Goal: Find specific page/section: Find specific page/section

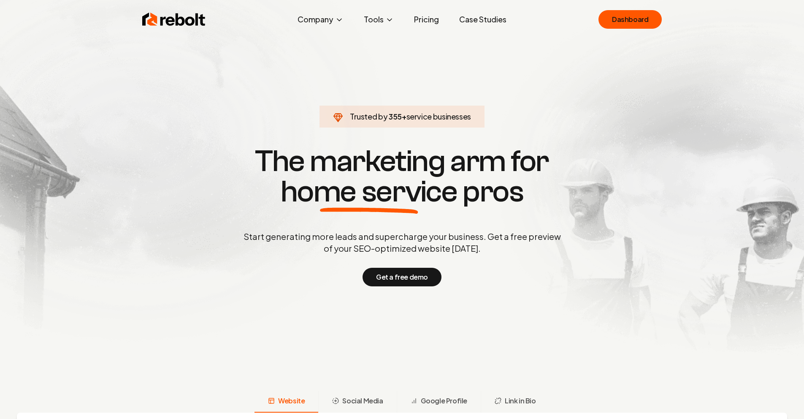
click at [592, 10] on div "Rebolt Company About Blog Jobs Help Center Tools Google Review QR Code Generato…" at bounding box center [402, 19] width 540 height 25
click at [602, 18] on div "Rebolt Company About Blog Jobs Help Center Tools Google Review QR Code Generato…" at bounding box center [402, 19] width 540 height 25
click at [630, 17] on link "Dashboard" at bounding box center [630, 19] width 63 height 19
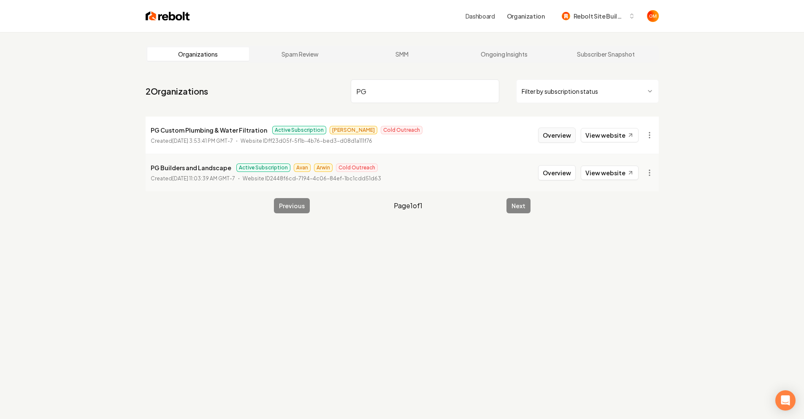
type input "PG"
click at [566, 133] on button "Overview" at bounding box center [557, 135] width 38 height 15
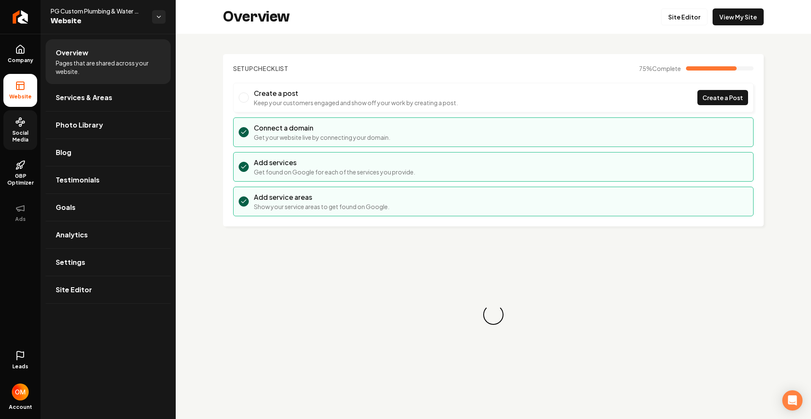
click at [23, 131] on span "Social Media" at bounding box center [20, 137] width 34 height 14
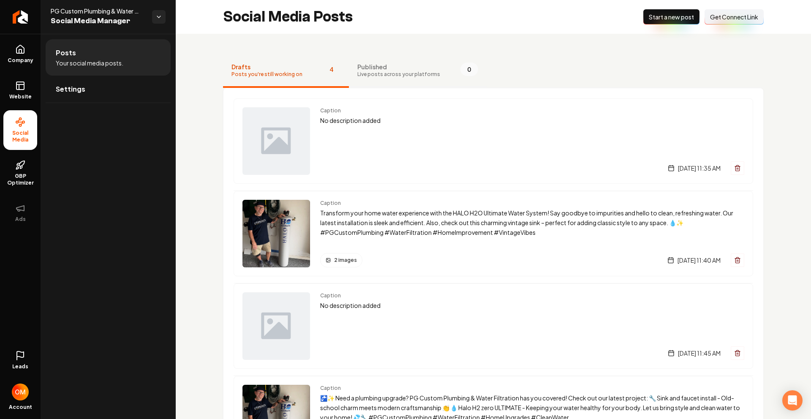
click at [382, 71] on span "Live posts across your platforms" at bounding box center [398, 74] width 83 height 7
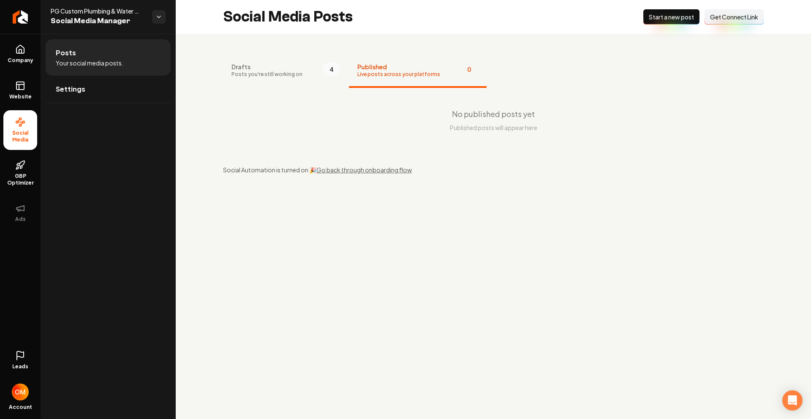
click at [737, 14] on span "Get Connect Link" at bounding box center [734, 17] width 48 height 8
click at [281, 68] on span "Drafts" at bounding box center [266, 66] width 71 height 8
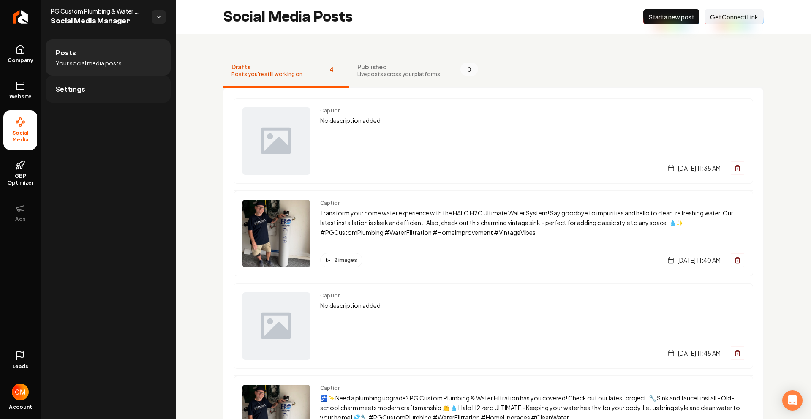
click at [88, 87] on link "Settings" at bounding box center [108, 89] width 125 height 27
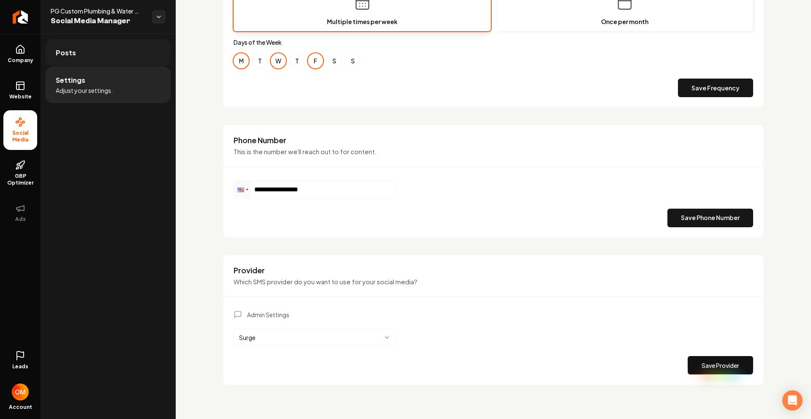
click at [85, 39] on link "Posts" at bounding box center [108, 52] width 125 height 27
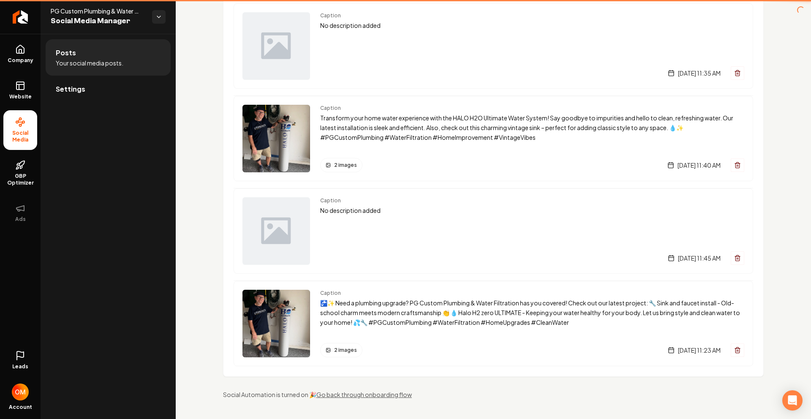
click at [78, 52] on li "Posts Your social media posts." at bounding box center [108, 57] width 125 height 36
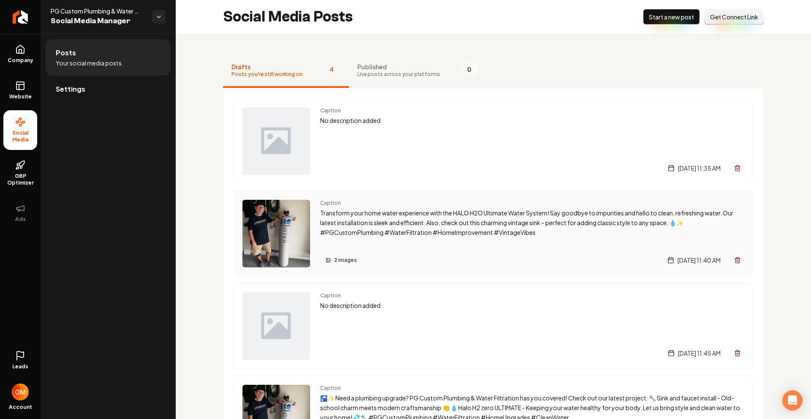
click at [430, 231] on p "Transform your home water experience with the HALO H2O Ultimate Water System! S…" at bounding box center [532, 222] width 424 height 29
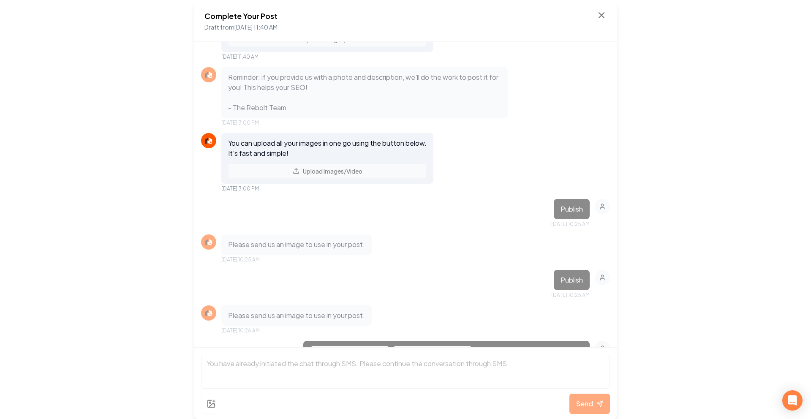
scroll to position [145, 0]
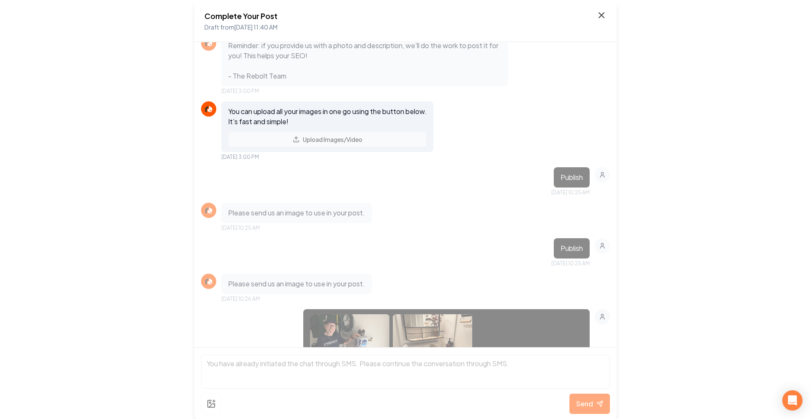
click at [604, 17] on icon at bounding box center [601, 15] width 10 height 10
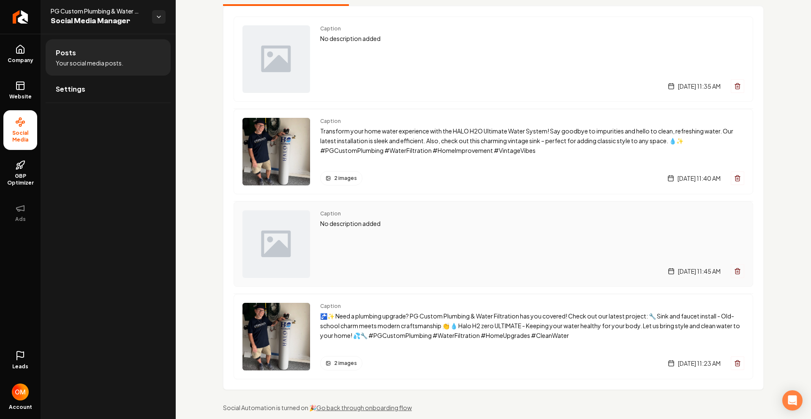
scroll to position [95, 0]
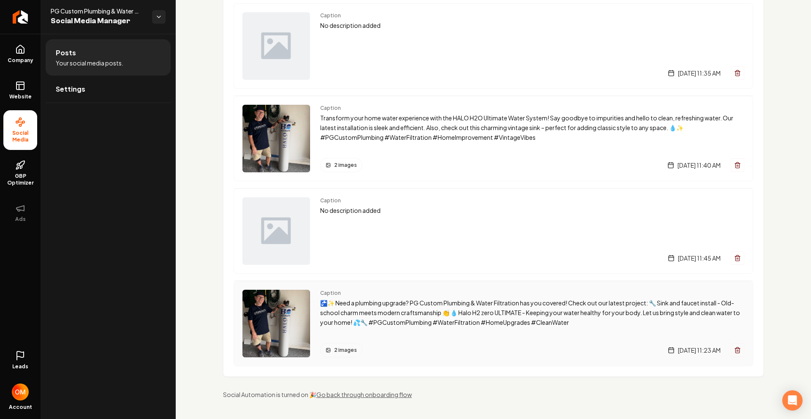
click at [453, 312] on p "🚰✨ Need a plumbing upgrade? PG Custom Plumbing & Water Filtration has you cover…" at bounding box center [532, 312] width 424 height 29
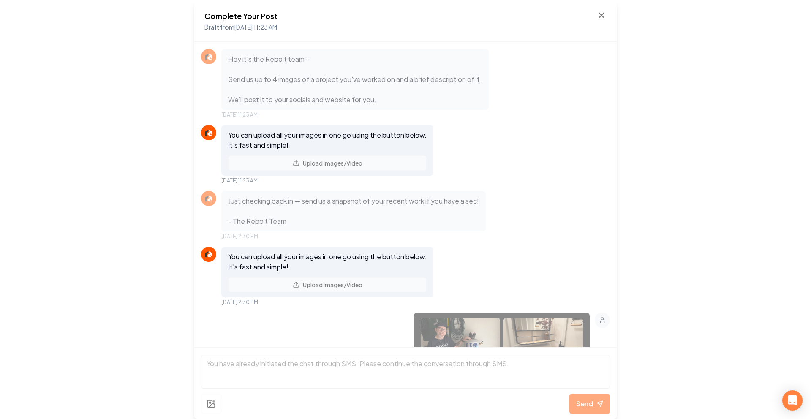
scroll to position [327, 0]
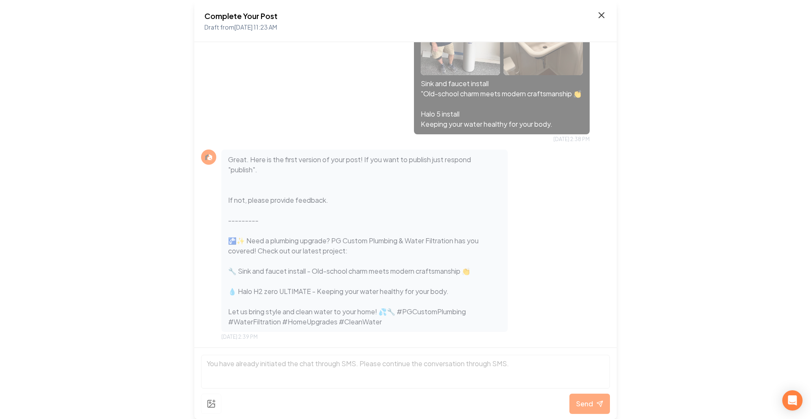
click at [599, 16] on icon at bounding box center [601, 15] width 10 height 10
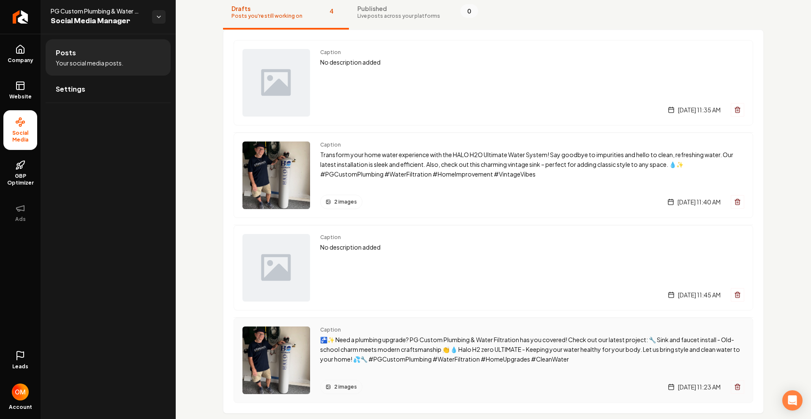
scroll to position [95, 0]
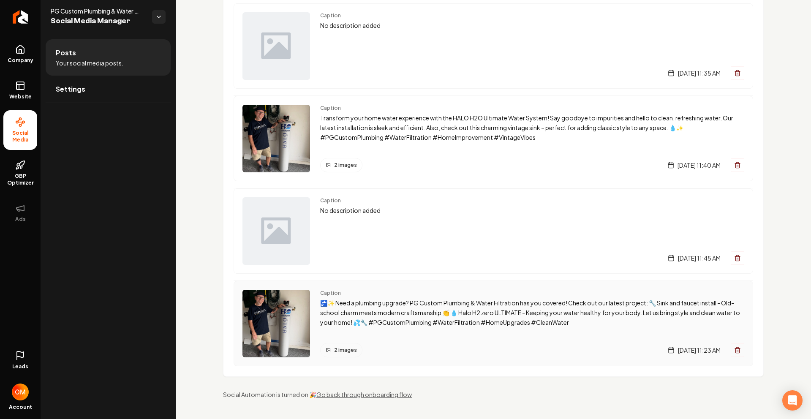
click at [464, 307] on p "🚰✨ Need a plumbing upgrade? PG Custom Plumbing & Water Filtration has you cover…" at bounding box center [532, 312] width 424 height 29
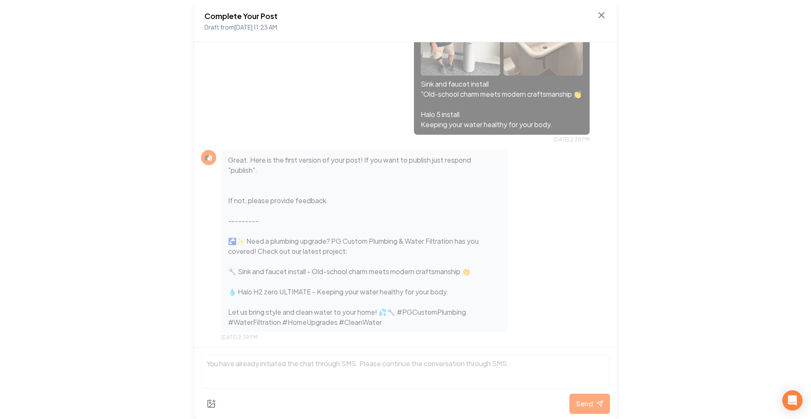
scroll to position [327, 0]
click at [604, 13] on icon at bounding box center [601, 15] width 10 height 10
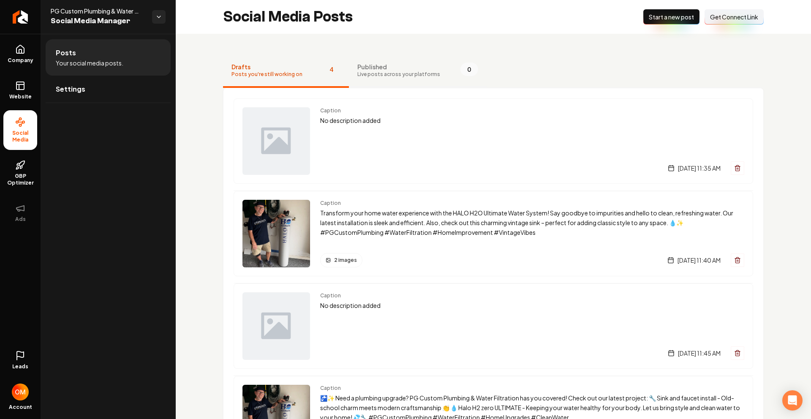
click at [380, 58] on button "Published Live posts across your platforms 0" at bounding box center [418, 71] width 138 height 34
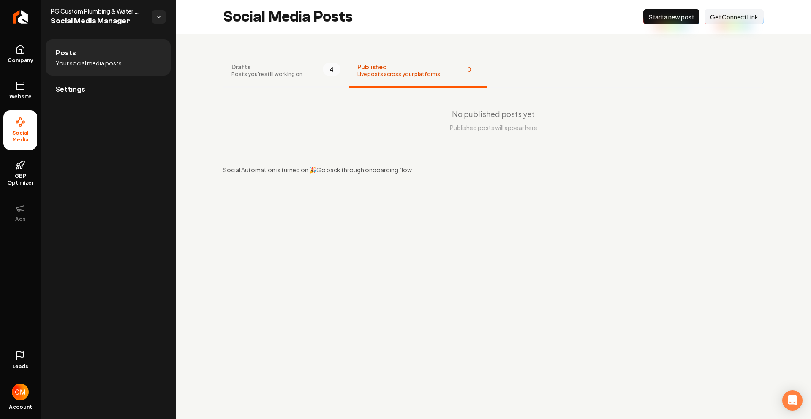
click at [307, 73] on button "Drafts Posts you're still working on 4" at bounding box center [286, 71] width 126 height 34
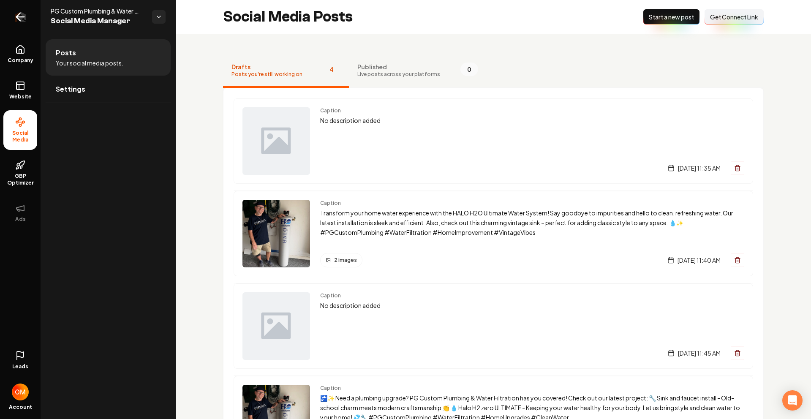
click at [11, 17] on link "Return to dashboard" at bounding box center [20, 17] width 41 height 34
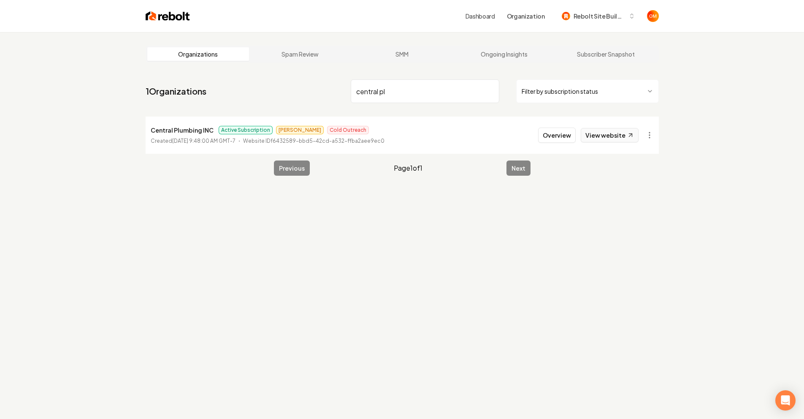
type input "central pl"
click at [606, 130] on link "View website" at bounding box center [610, 135] width 58 height 14
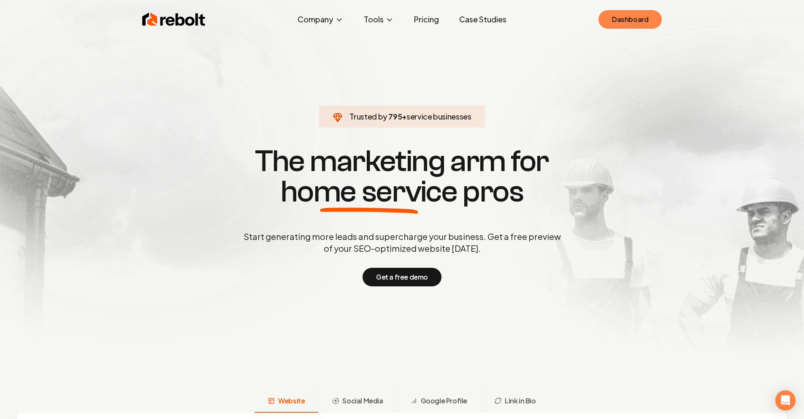
click at [631, 20] on link "Dashboard" at bounding box center [630, 19] width 63 height 19
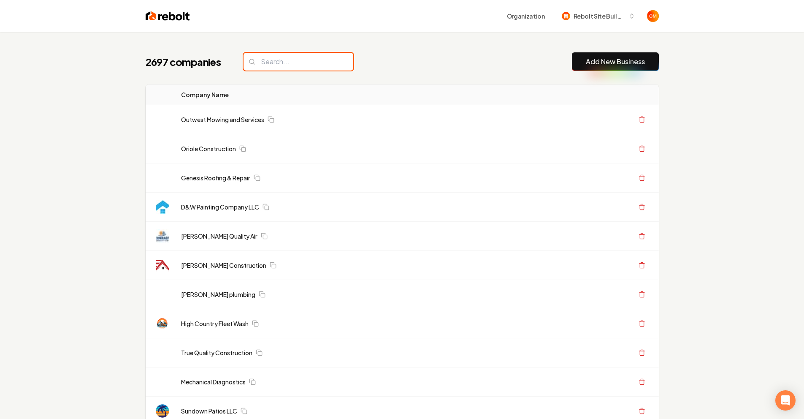
click at [286, 62] on input "search" at bounding box center [299, 62] width 110 height 18
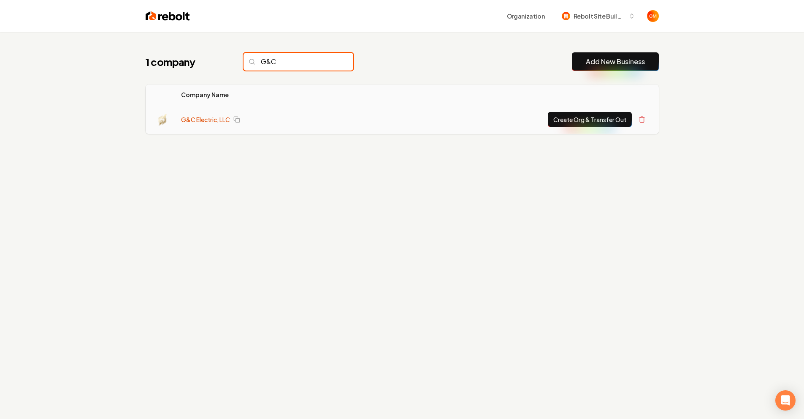
type input "G&C"
click at [201, 118] on link "G&C Electric, LLC" at bounding box center [205, 119] width 49 height 8
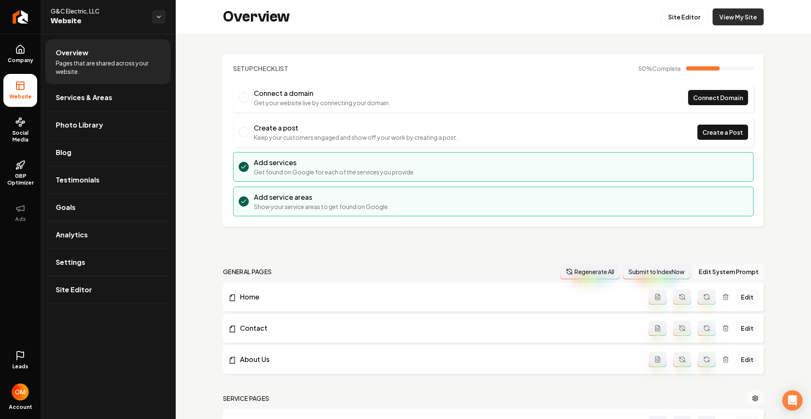
click at [741, 12] on link "View My Site" at bounding box center [737, 16] width 51 height 17
click at [693, 9] on link "Site Editor" at bounding box center [684, 16] width 46 height 17
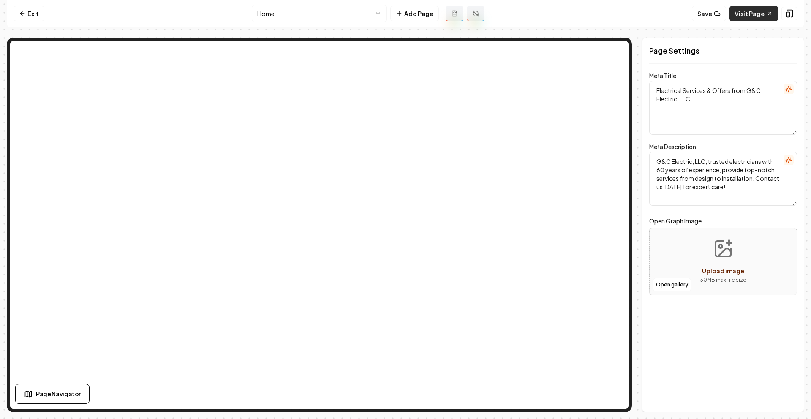
click at [735, 19] on link "Visit Page" at bounding box center [753, 13] width 49 height 15
click at [16, 11] on link "Exit" at bounding box center [29, 13] width 31 height 15
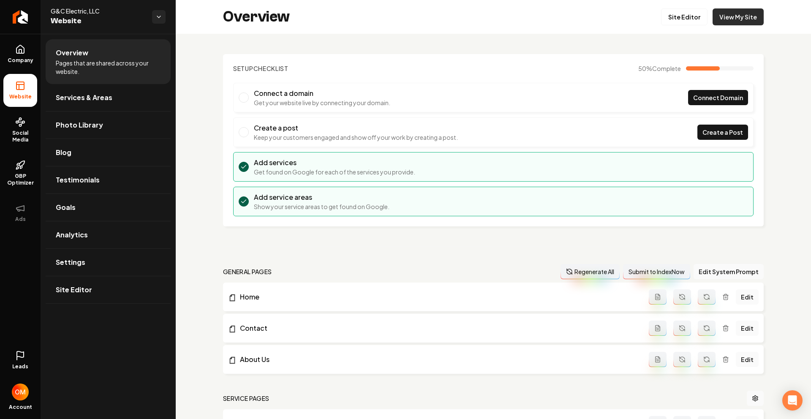
click at [720, 20] on link "View My Site" at bounding box center [737, 16] width 51 height 17
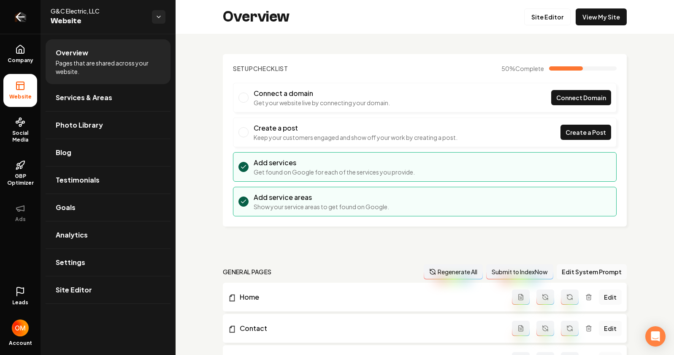
click at [21, 14] on icon "Return to dashboard" at bounding box center [21, 17] width 14 height 14
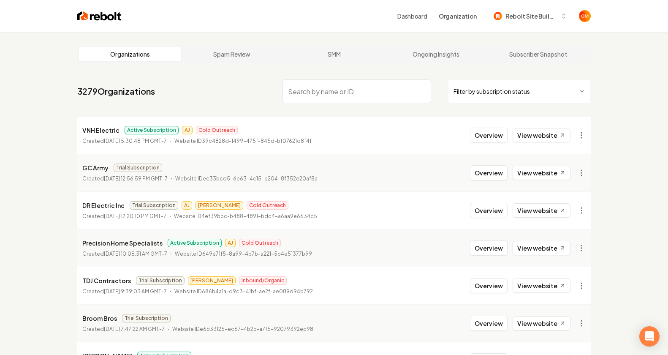
click at [527, 134] on link "View website" at bounding box center [542, 135] width 58 height 14
click at [527, 135] on link "View website" at bounding box center [542, 135] width 58 height 14
click at [535, 133] on link "View website" at bounding box center [542, 135] width 58 height 14
click at [622, 93] on div "Organizations Spam Review SMM Ongoing Insights Subscriber Snapshot 3279 Organiz…" at bounding box center [334, 279] width 668 height 495
click at [550, 133] on link "View website" at bounding box center [542, 135] width 58 height 14
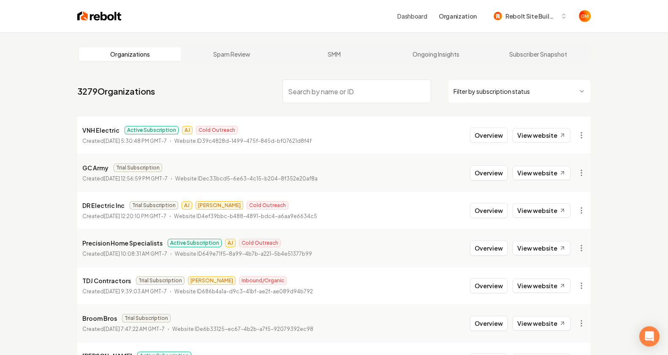
click at [106, 11] on img at bounding box center [99, 16] width 44 height 12
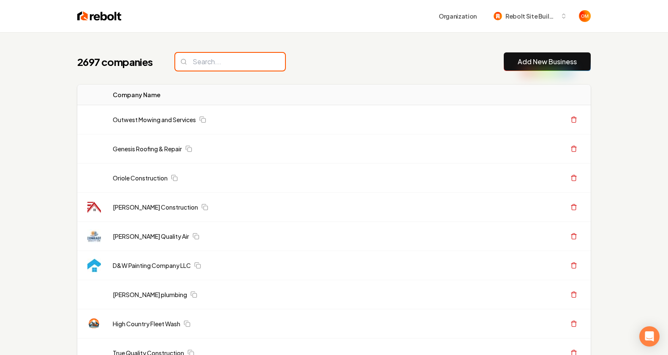
click at [216, 70] on input "search" at bounding box center [230, 62] width 110 height 18
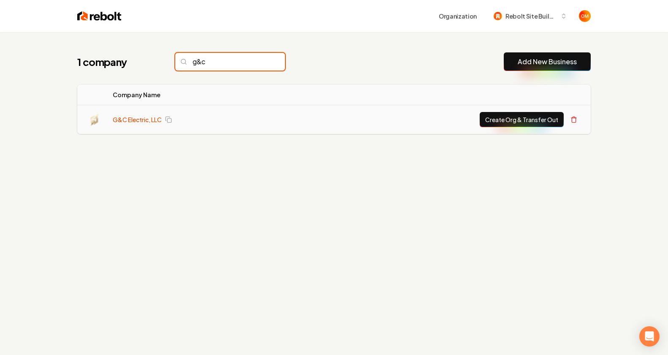
type input "g&c"
click at [118, 117] on link "G&C Electric, LLC" at bounding box center [137, 119] width 49 height 8
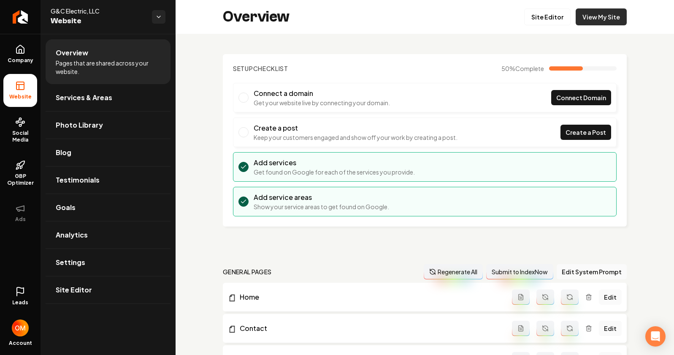
click at [604, 22] on link "View My Site" at bounding box center [601, 16] width 51 height 17
